Goal: Transaction & Acquisition: Purchase product/service

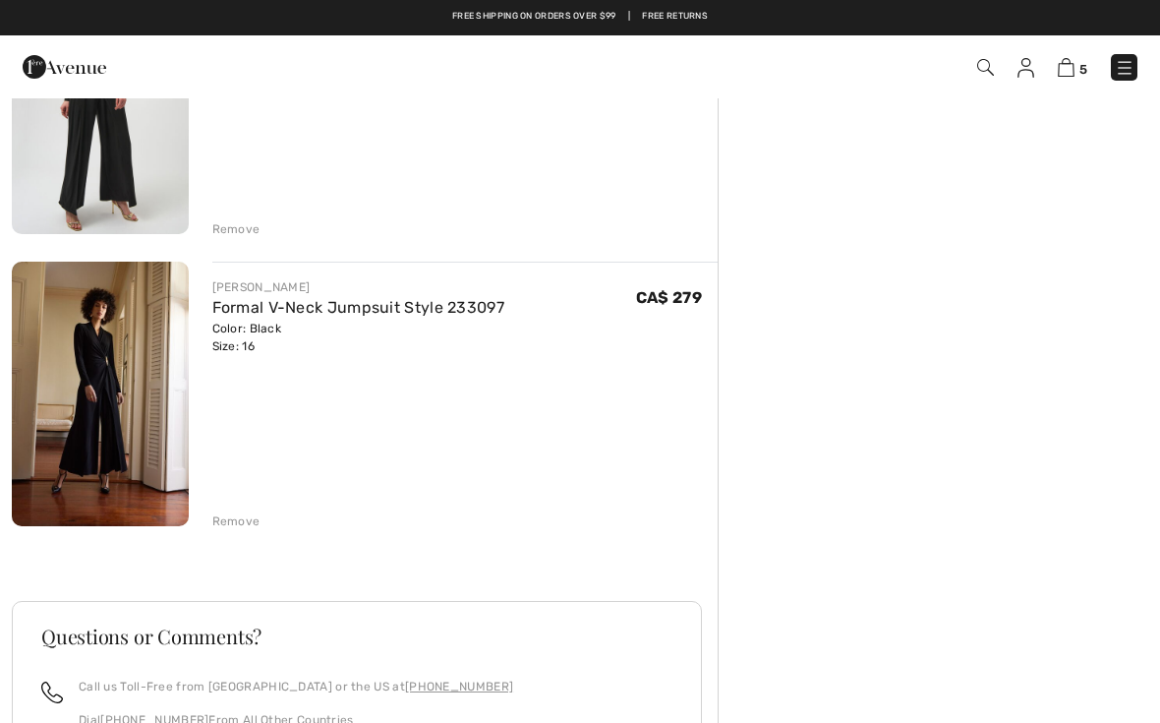
scroll to position [1156, 0]
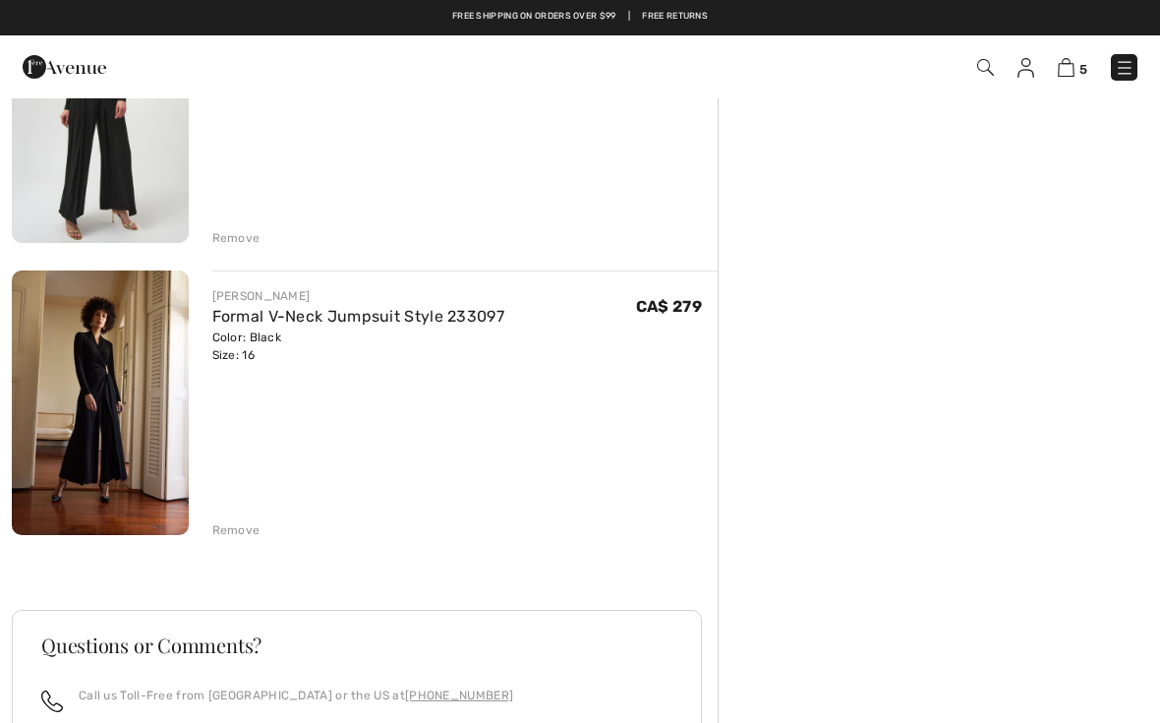
click at [256, 525] on div "Remove" at bounding box center [236, 530] width 48 height 18
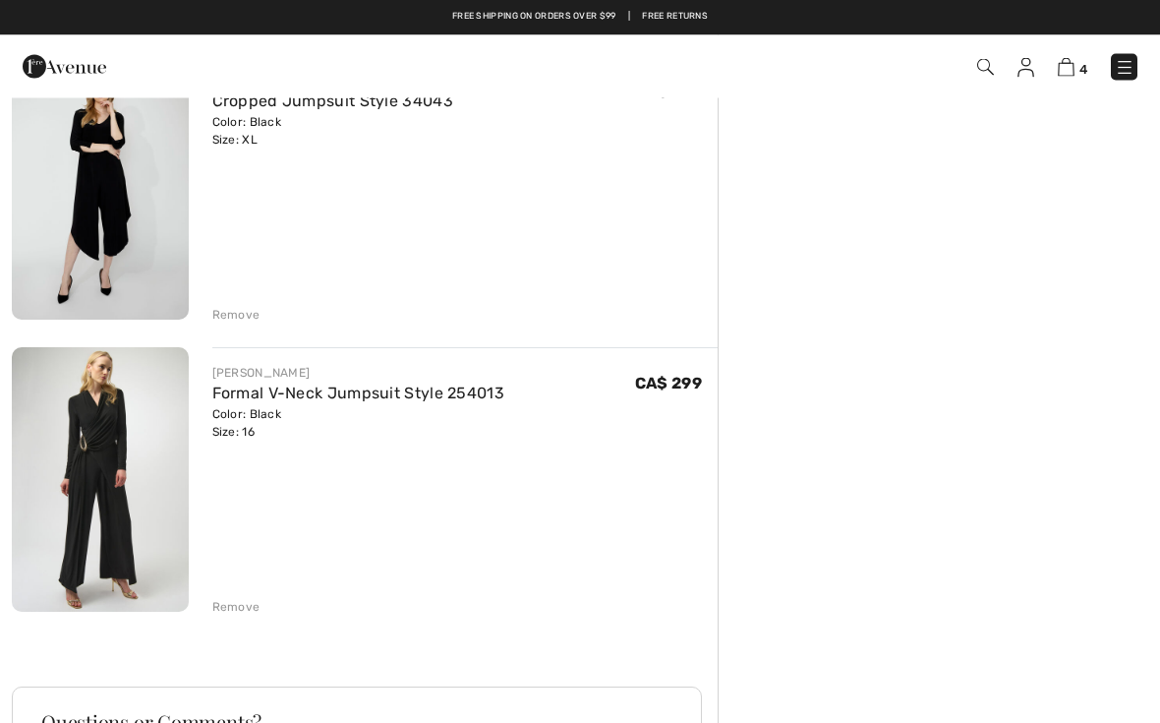
scroll to position [788, 0]
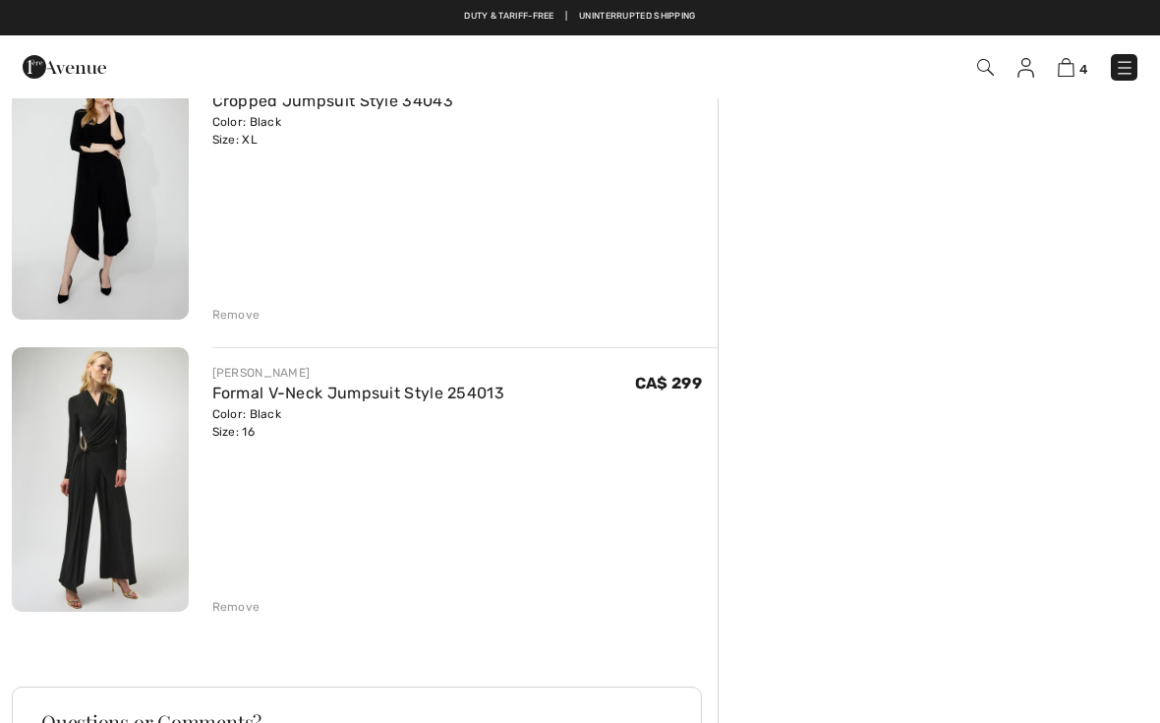
click at [232, 611] on div "Remove" at bounding box center [236, 607] width 48 height 18
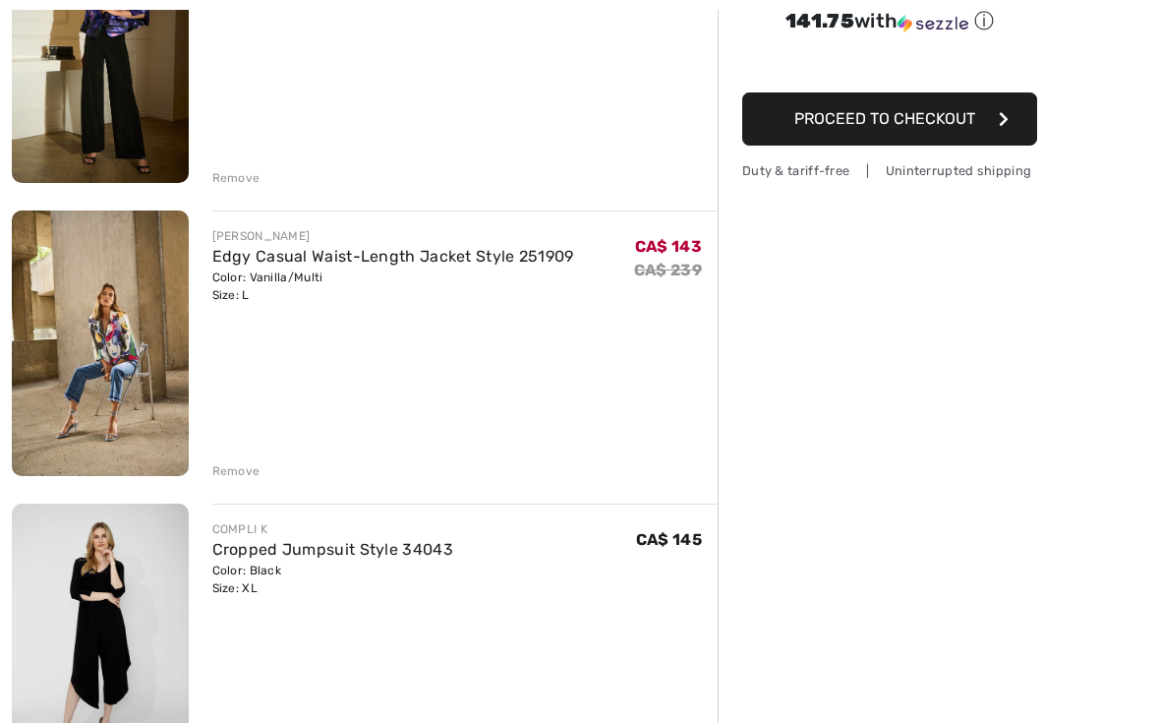
scroll to position [353, 0]
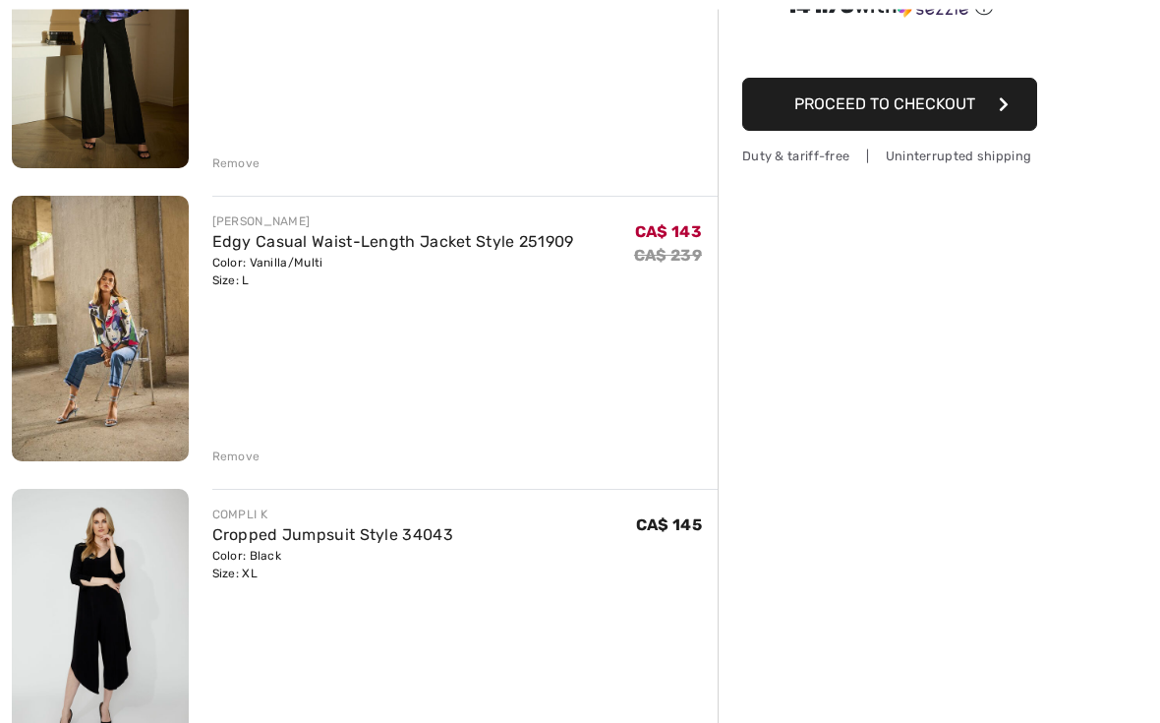
click at [249, 579] on div "Color: Black Size: XL" at bounding box center [332, 565] width 241 height 35
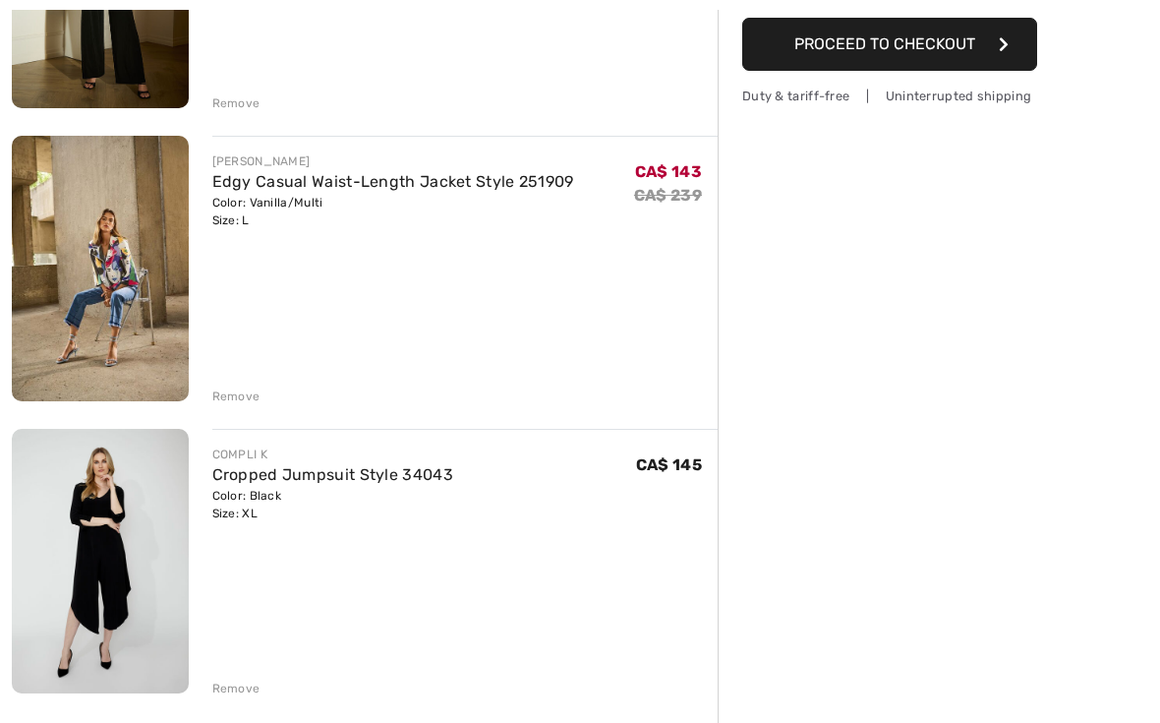
scroll to position [556, 0]
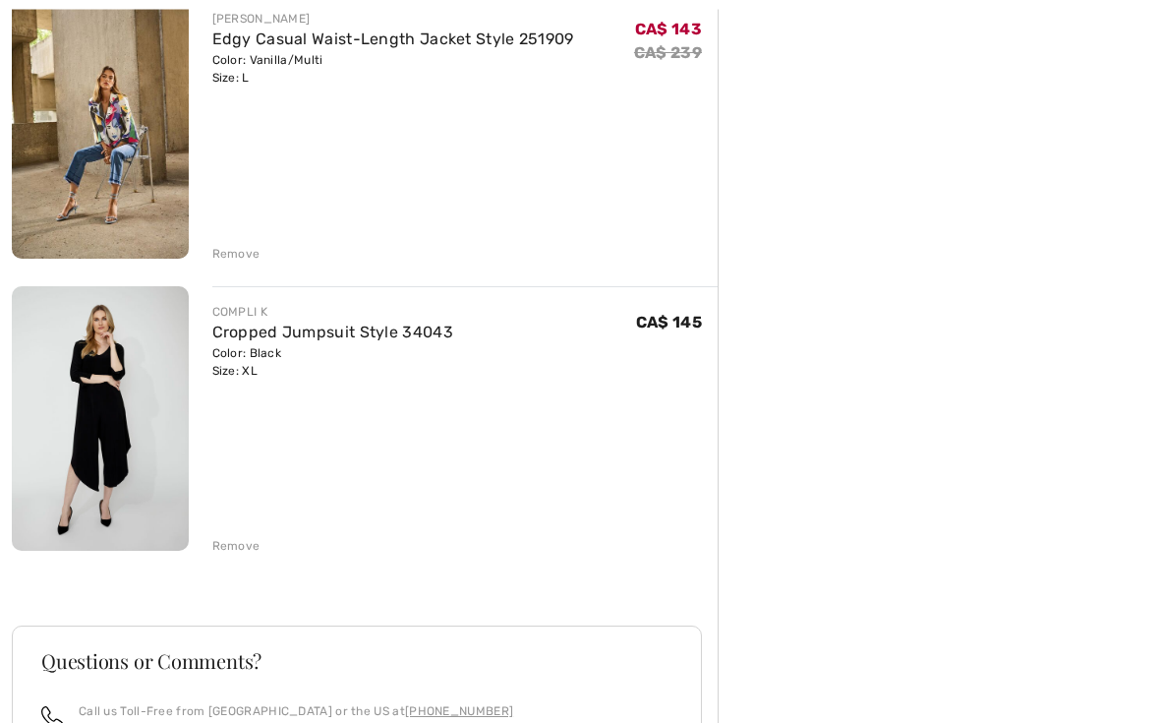
click at [236, 554] on div "Remove" at bounding box center [236, 547] width 48 height 18
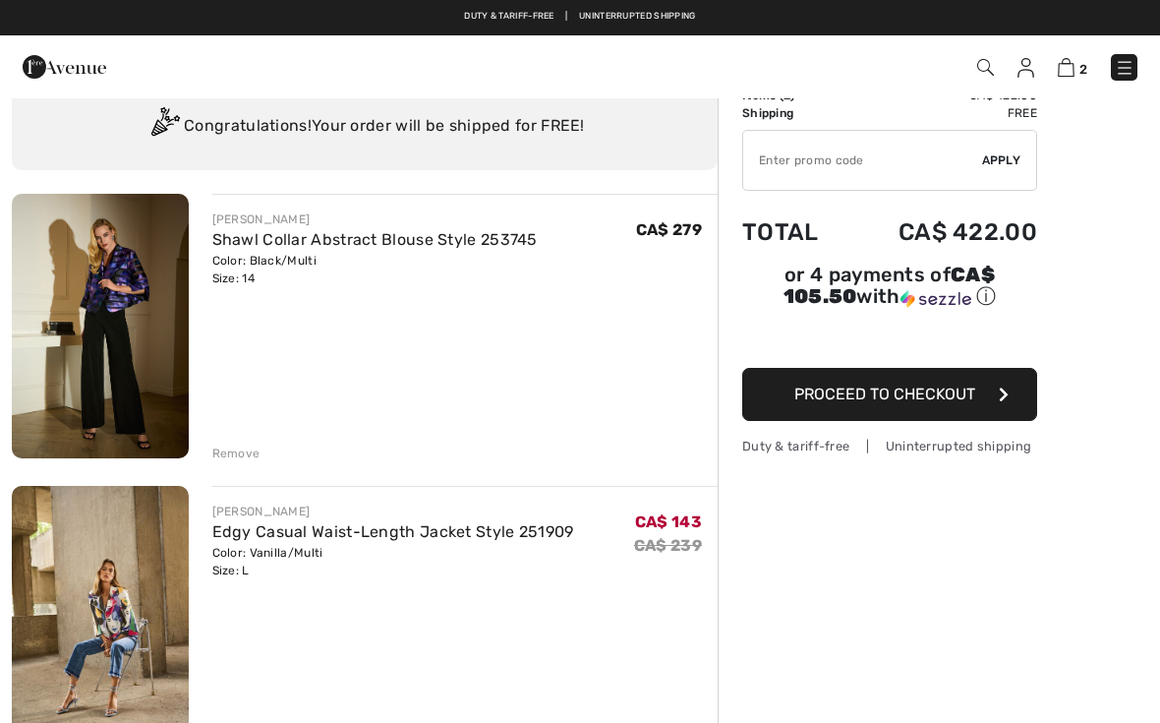
scroll to position [0, 0]
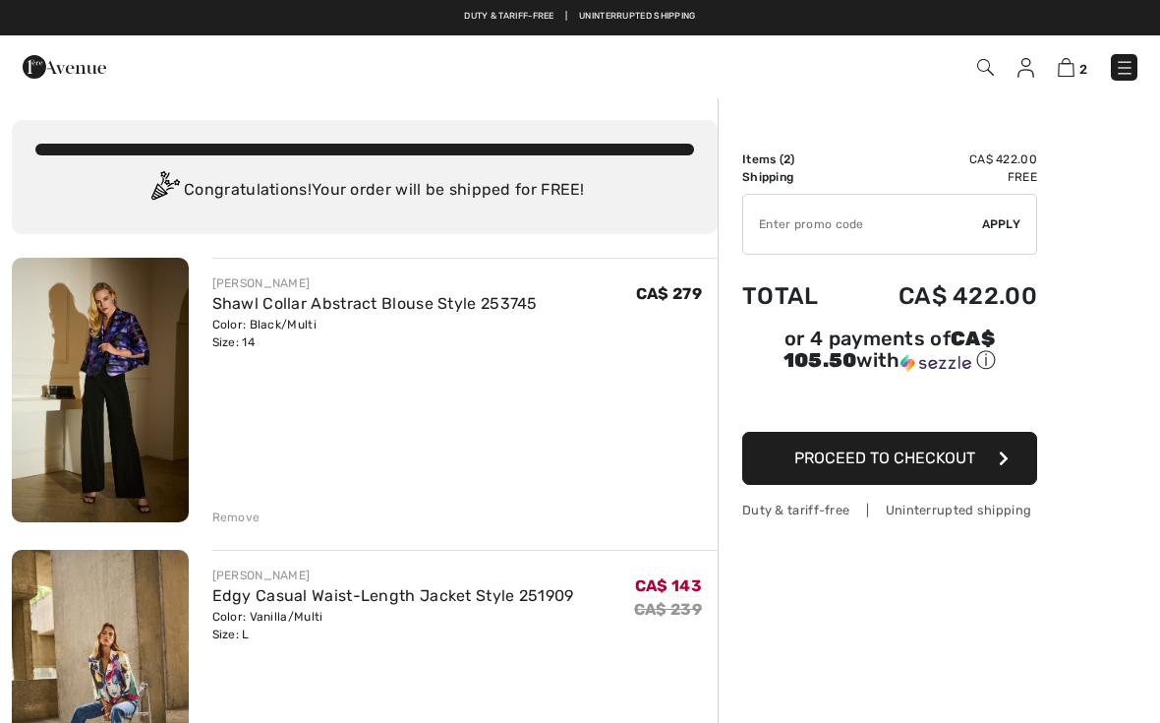
click at [996, 456] on button "Proceed to Checkout" at bounding box center [889, 458] width 295 height 53
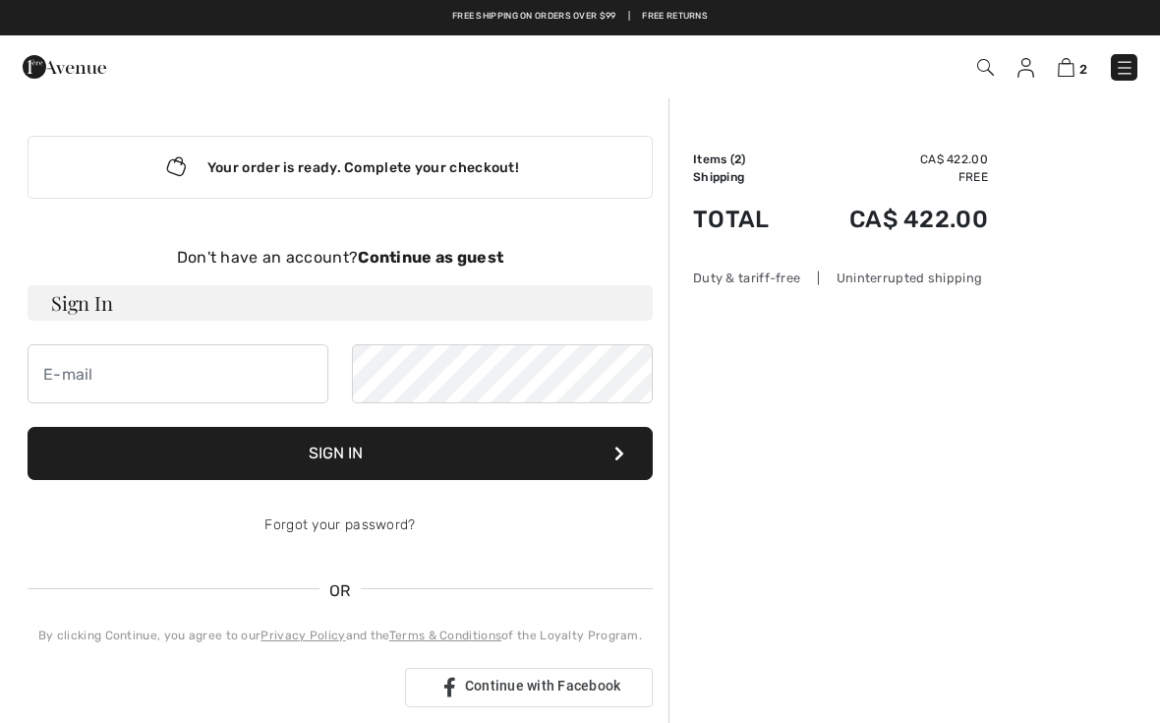
click at [448, 250] on strong "Continue as guest" at bounding box center [431, 257] width 146 height 19
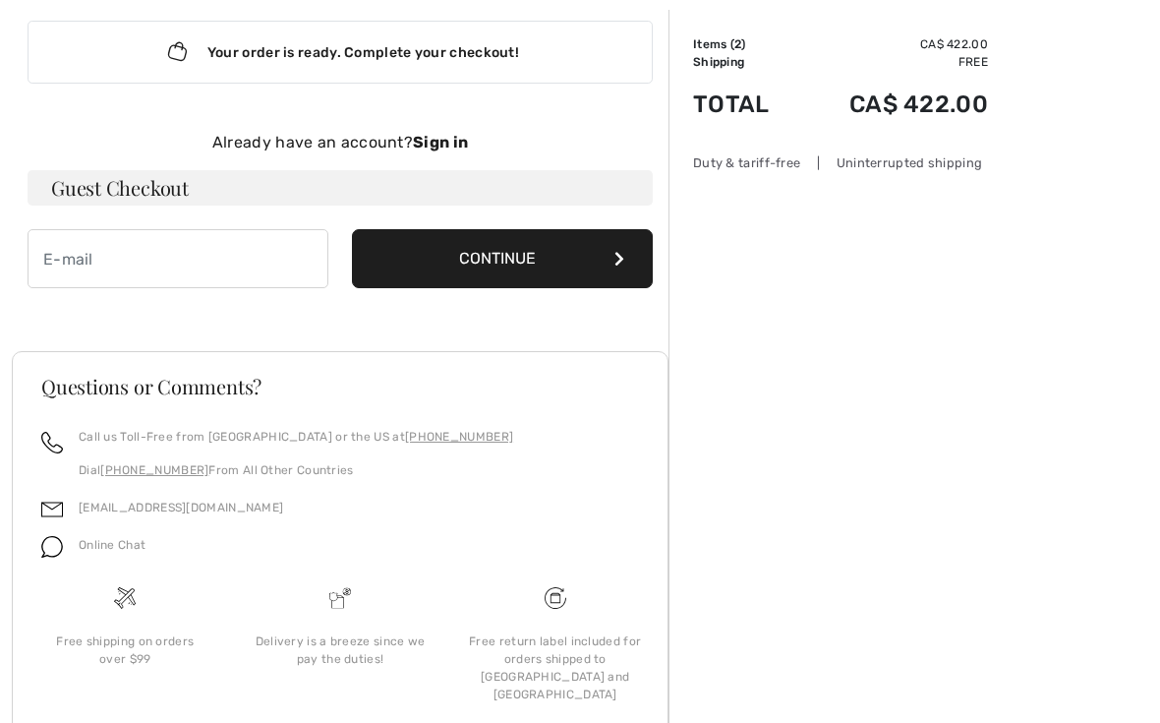
scroll to position [141, 0]
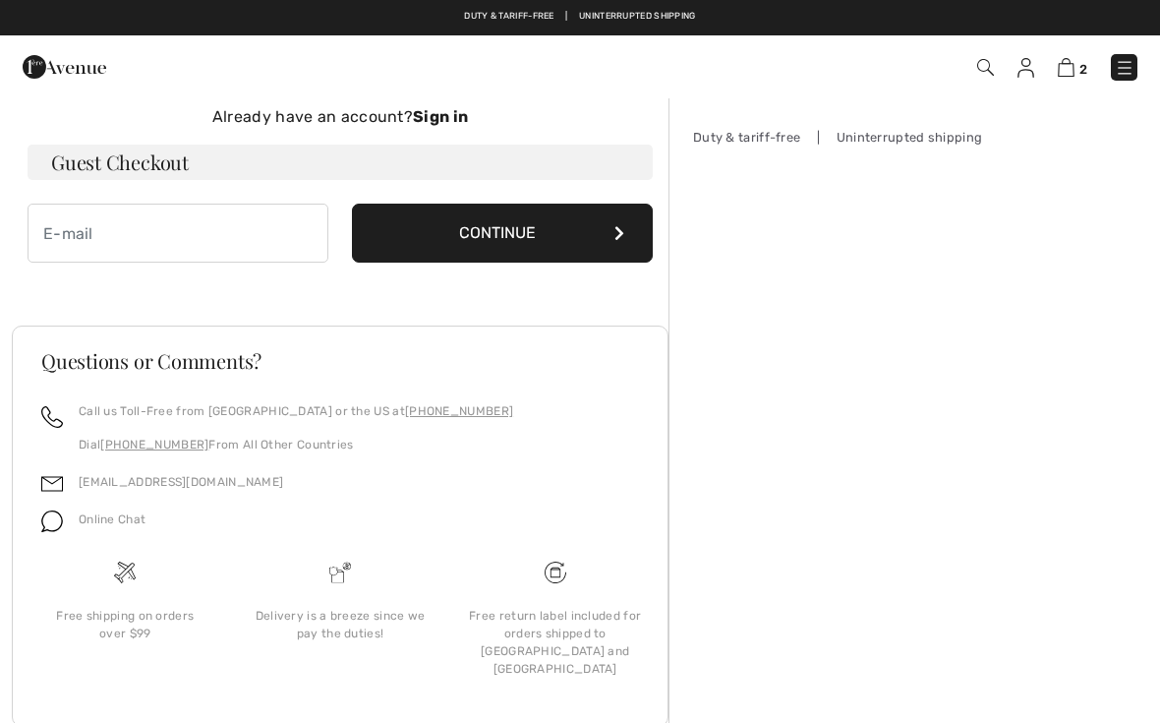
click at [904, 622] on div "Order Summary Details Items ( 2 ) CA$ 422.00 Promo code CA$ 0.00 Shipping Free …" at bounding box center [915, 366] width 492 height 820
click at [1159, 589] on div "Order Summary Details Items ( 2 ) CA$ 422.00 Promo code CA$ 0.00 Shipping Free …" at bounding box center [915, 366] width 492 height 820
click at [148, 237] on input "email" at bounding box center [178, 233] width 301 height 59
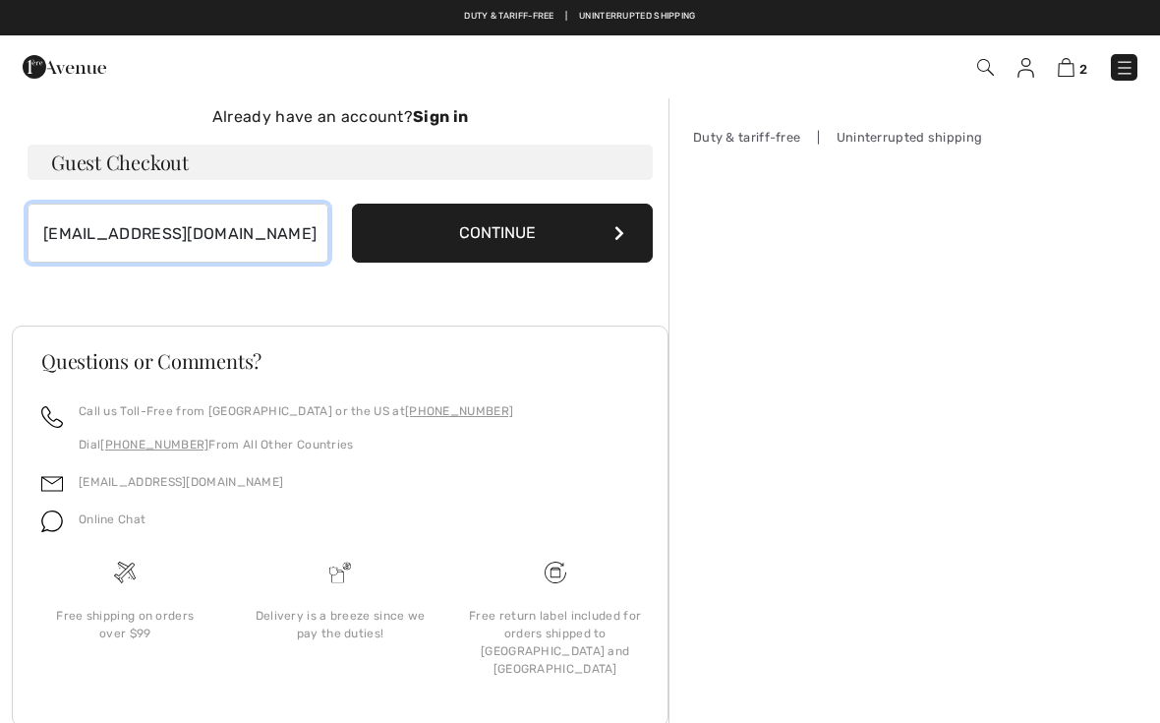
type input "danddlepage@gmail.com"
click at [509, 237] on button "Continue" at bounding box center [502, 233] width 301 height 59
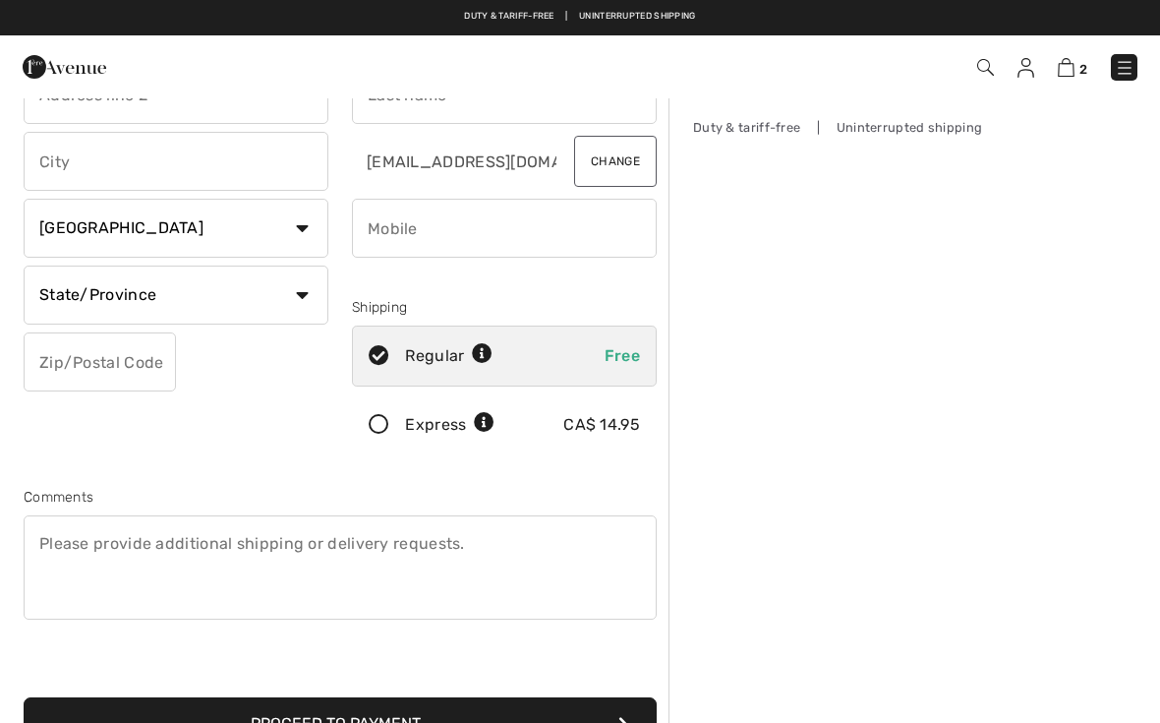
scroll to position [103, 0]
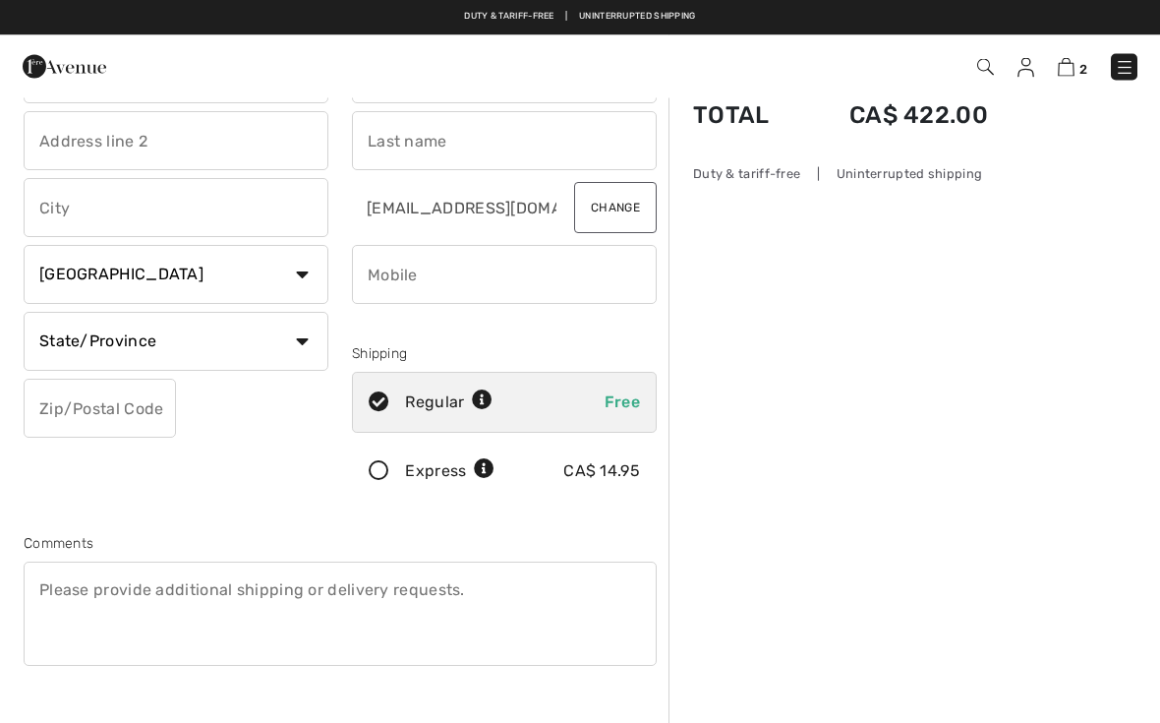
click at [390, 480] on icon at bounding box center [379, 472] width 52 height 21
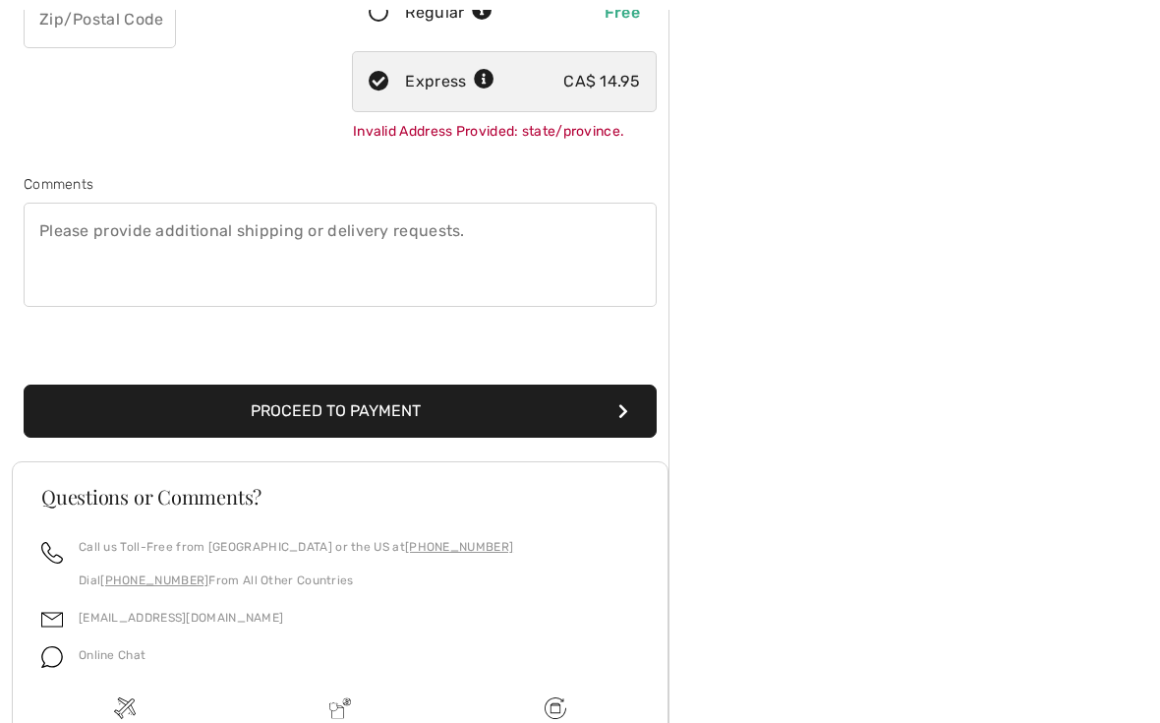
scroll to position [629, 0]
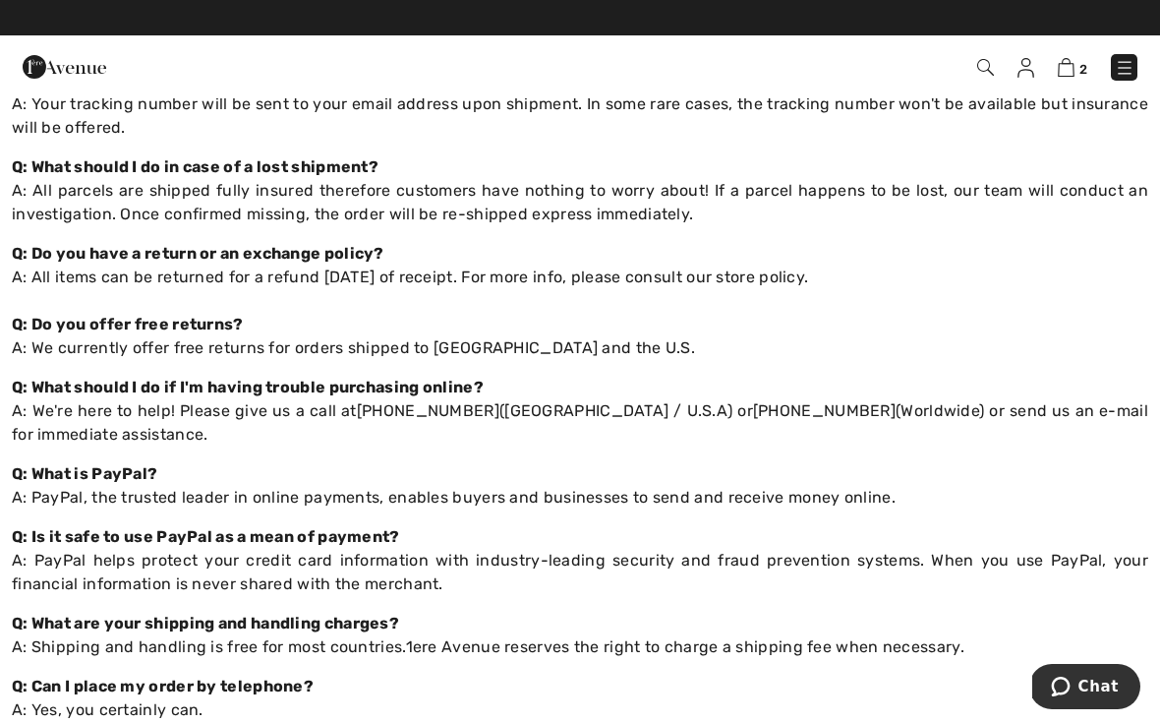
scroll to position [266, 0]
